Goal: Information Seeking & Learning: Learn about a topic

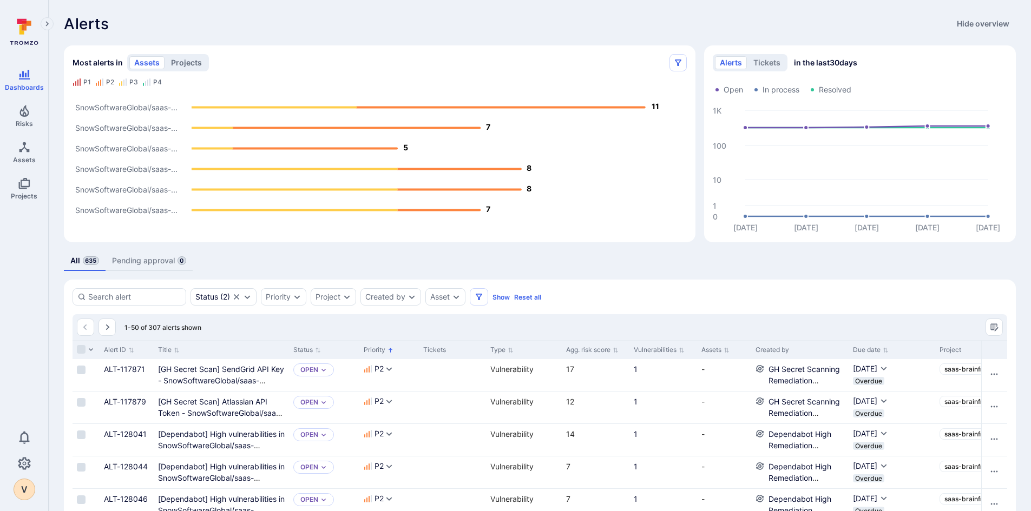
click at [186, 63] on button "projects" at bounding box center [186, 62] width 41 height 13
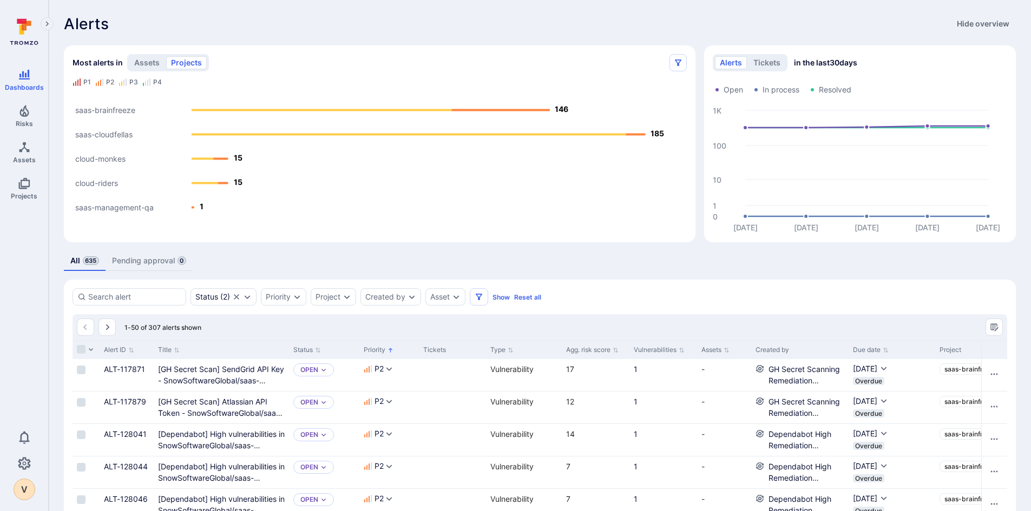
click at [136, 210] on text "saas-management-qa" at bounding box center [114, 208] width 78 height 10
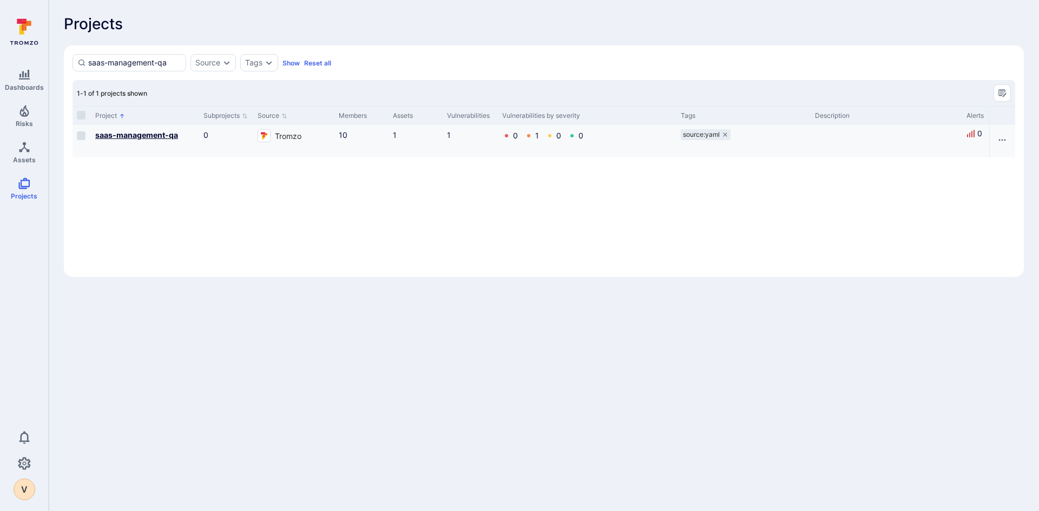
click at [143, 133] on b "saas-management-qa" at bounding box center [136, 134] width 83 height 9
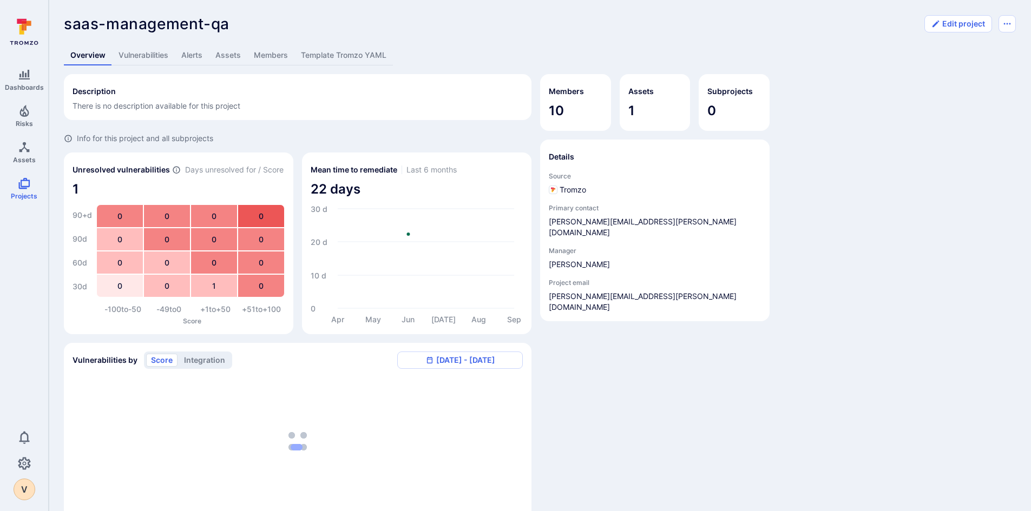
click at [141, 58] on link "Vulnerabilities" at bounding box center [143, 55] width 63 height 20
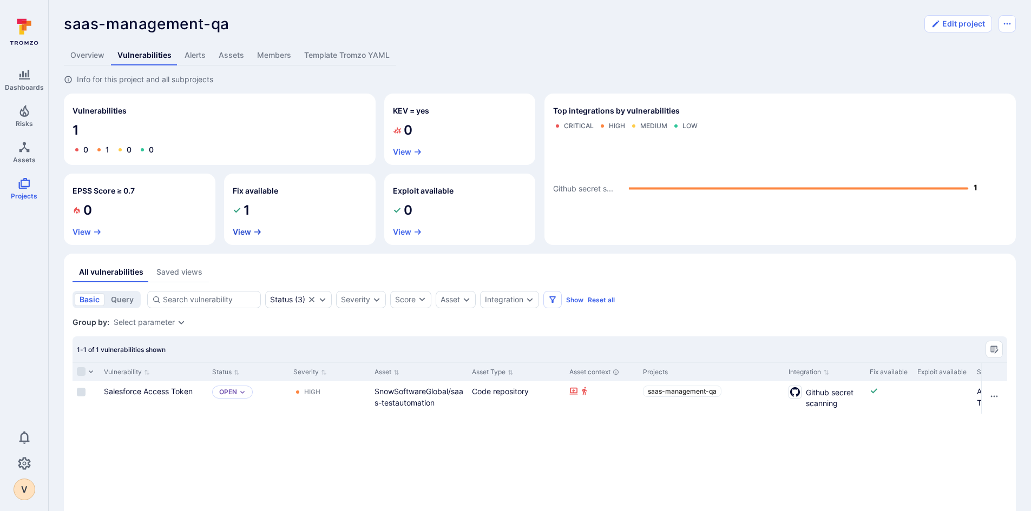
click at [246, 232] on button "View" at bounding box center [247, 232] width 29 height 9
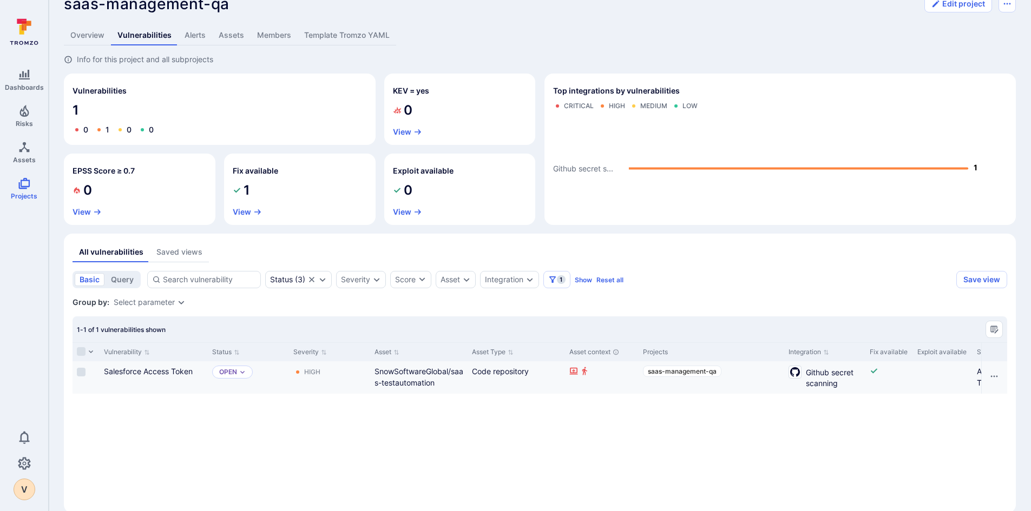
scroll to position [37, 0]
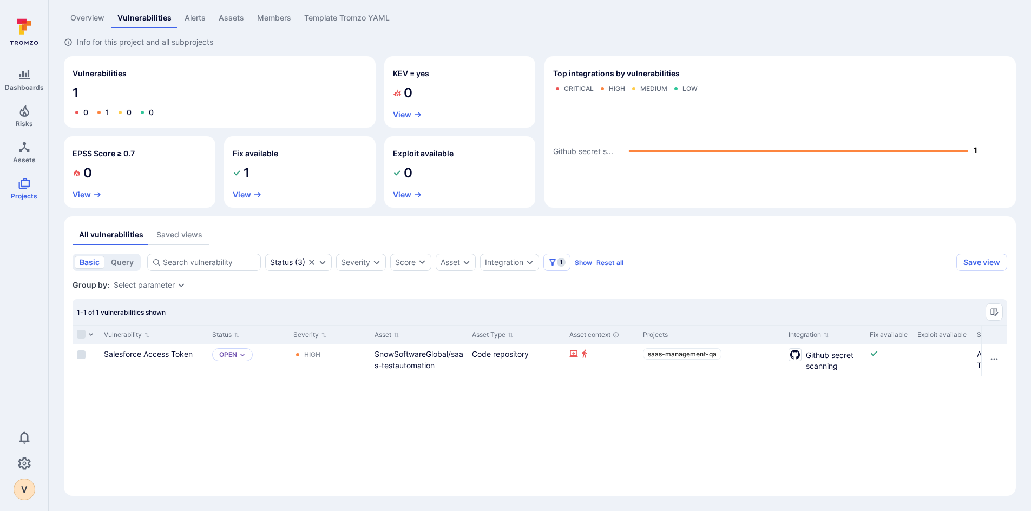
click at [73, 92] on span "1" at bounding box center [220, 92] width 294 height 17
click at [244, 197] on button "View" at bounding box center [247, 194] width 29 height 9
click at [245, 194] on button "View" at bounding box center [247, 194] width 29 height 9
click at [260, 192] on icon "button" at bounding box center [257, 194] width 9 height 9
click at [242, 185] on section "Fix available 1 View" at bounding box center [300, 171] width 152 height 71
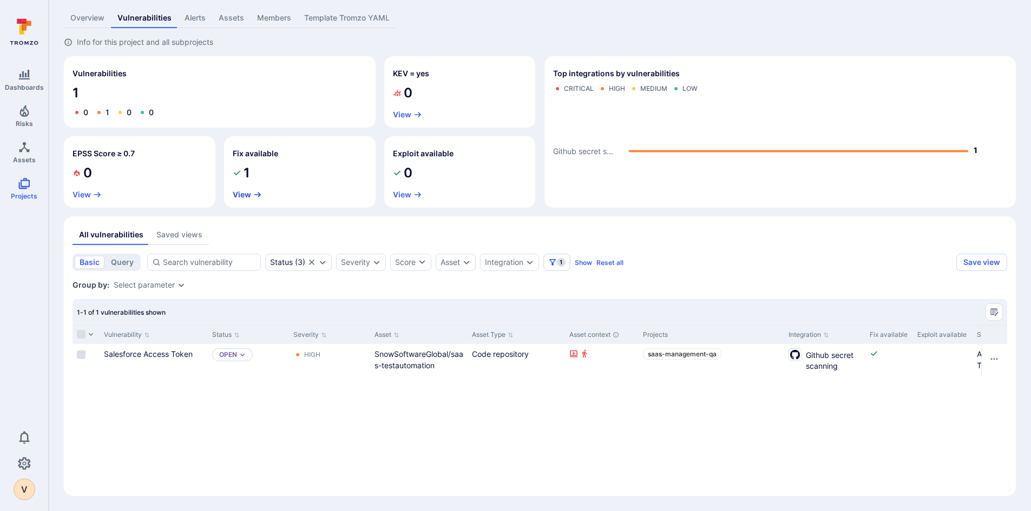
click at [252, 193] on button "View" at bounding box center [247, 194] width 29 height 9
click at [246, 195] on button "View" at bounding box center [247, 194] width 29 height 9
click at [571, 356] on icon "Cell for Asset context" at bounding box center [573, 354] width 9 height 9
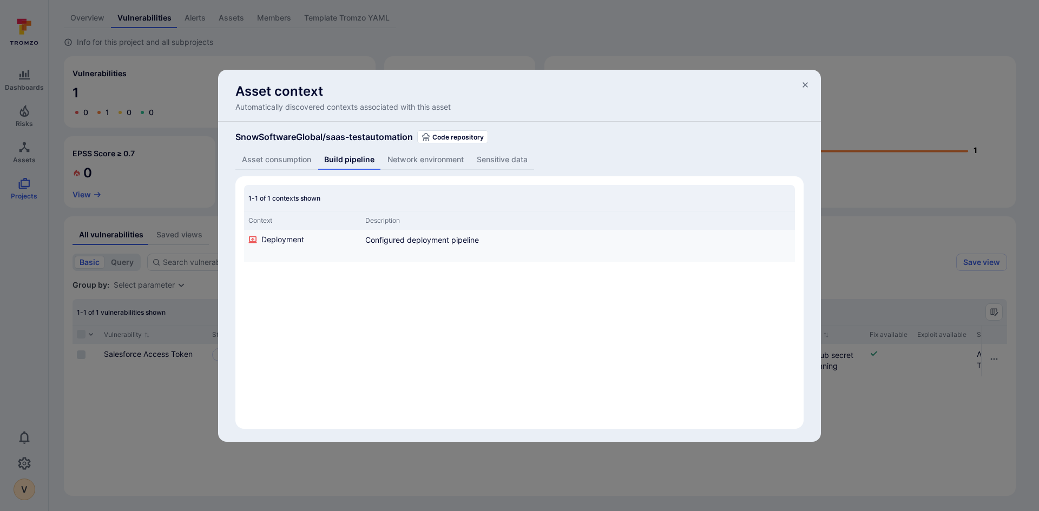
click at [253, 241] on icon "Cell for Context" at bounding box center [252, 239] width 9 height 9
click at [271, 172] on div "SnowSoftwareGlobal/saas-testautomation Code repository Asset consumption Build …" at bounding box center [519, 282] width 603 height 320
click at [811, 82] on button "button" at bounding box center [805, 84] width 18 height 17
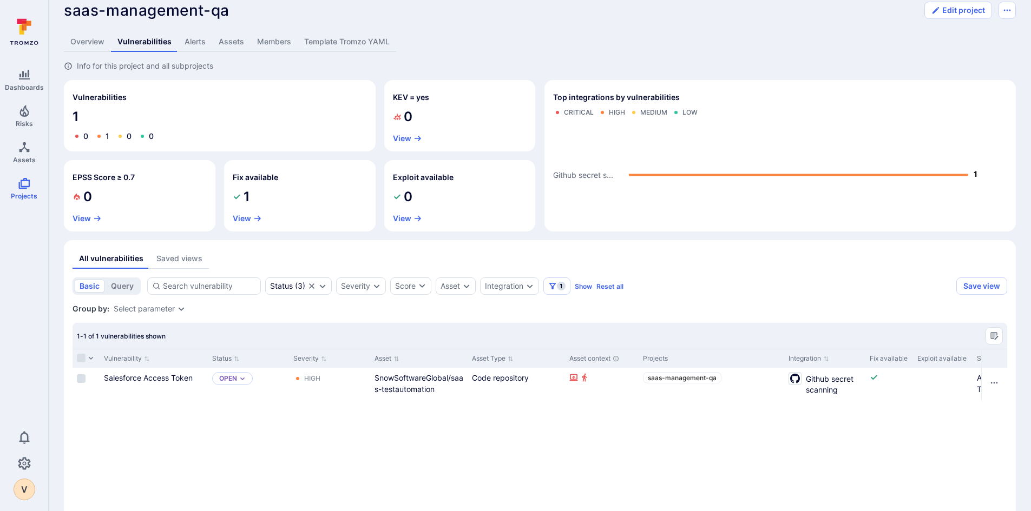
scroll to position [0, 0]
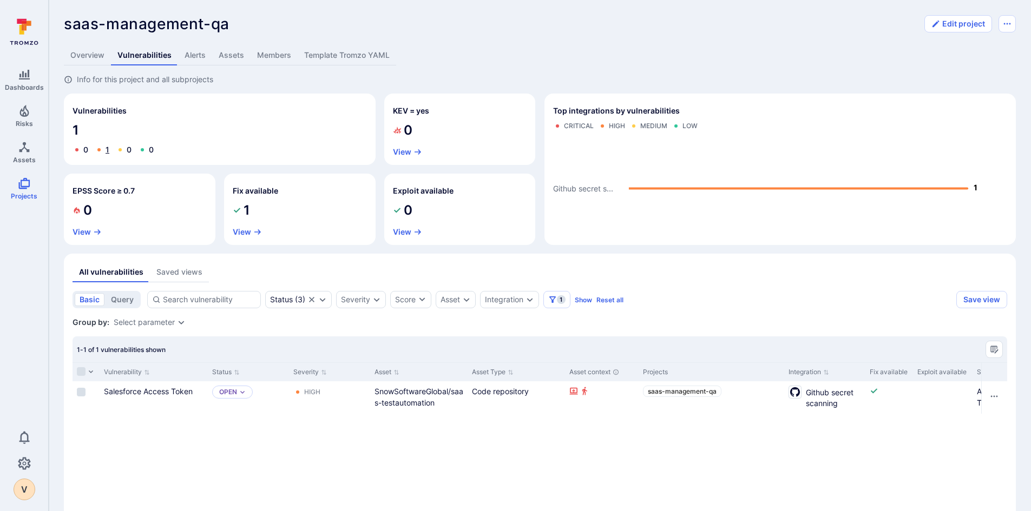
click at [106, 150] on link "1" at bounding box center [108, 149] width 4 height 9
click at [162, 395] on link "Salesforce Access Token" at bounding box center [148, 391] width 89 height 9
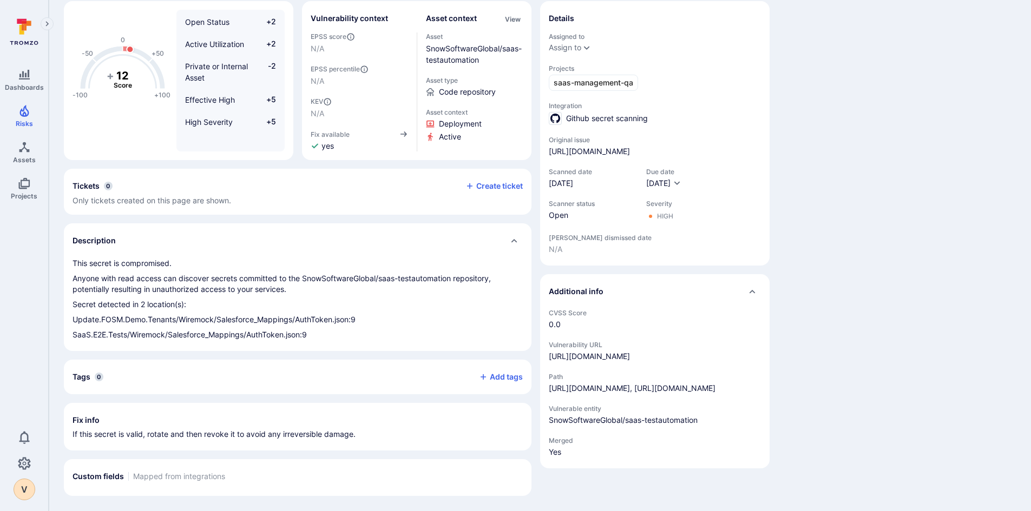
scroll to position [139, 0]
click at [264, 330] on p "SaaS.E2E.Tests/Wiremock/Salesforce_Mappings/AuthToken.json:9" at bounding box center [298, 335] width 450 height 11
